Goal: Information Seeking & Learning: Learn about a topic

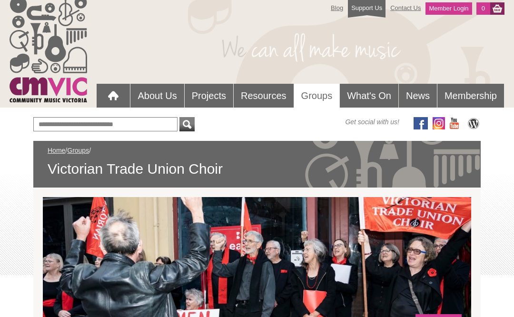
scroll to position [8, 0]
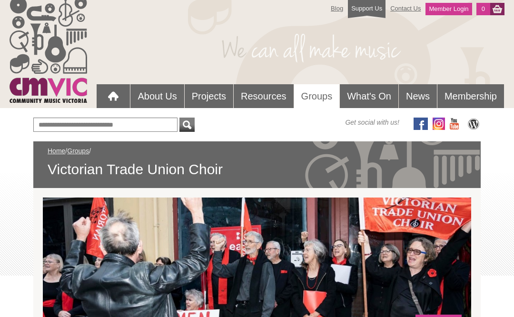
click at [218, 97] on link "Projects" at bounding box center [209, 96] width 49 height 24
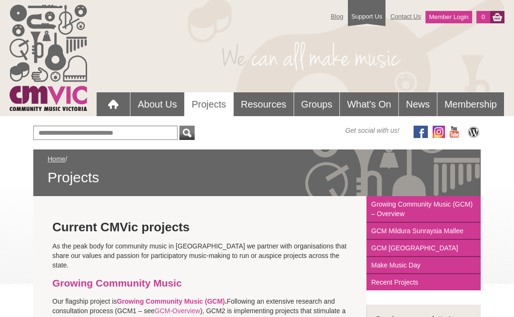
click at [166, 100] on link "About Us" at bounding box center [156, 104] width 53 height 24
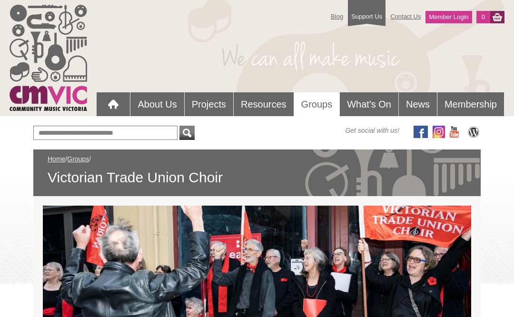
scroll to position [8, 0]
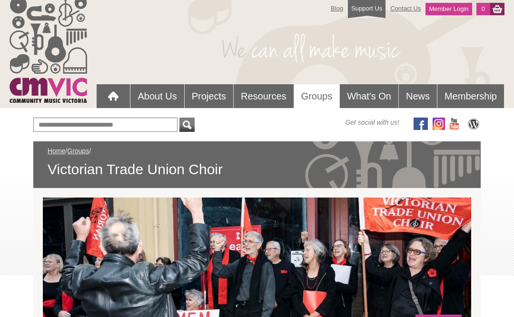
click at [199, 173] on span "Victorian Trade Union Choir" at bounding box center [257, 169] width 419 height 18
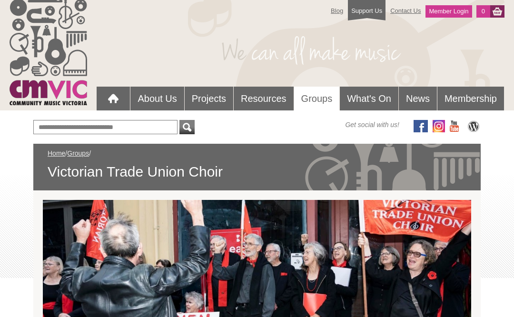
scroll to position [5, 0]
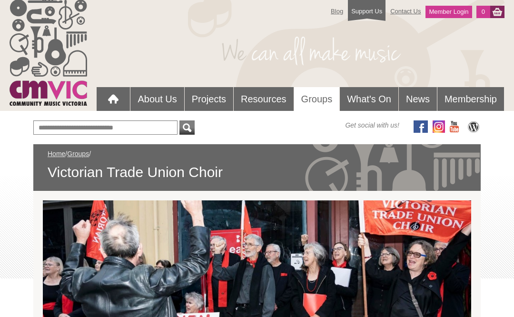
click at [376, 97] on link "What's On" at bounding box center [369, 100] width 59 height 24
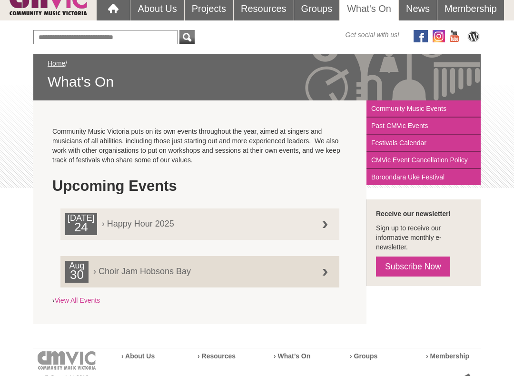
scroll to position [96, 0]
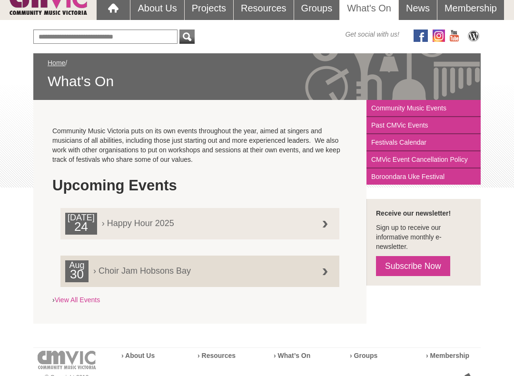
click at [320, 274] on div at bounding box center [325, 272] width 19 height 19
